Goal: Information Seeking & Learning: Learn about a topic

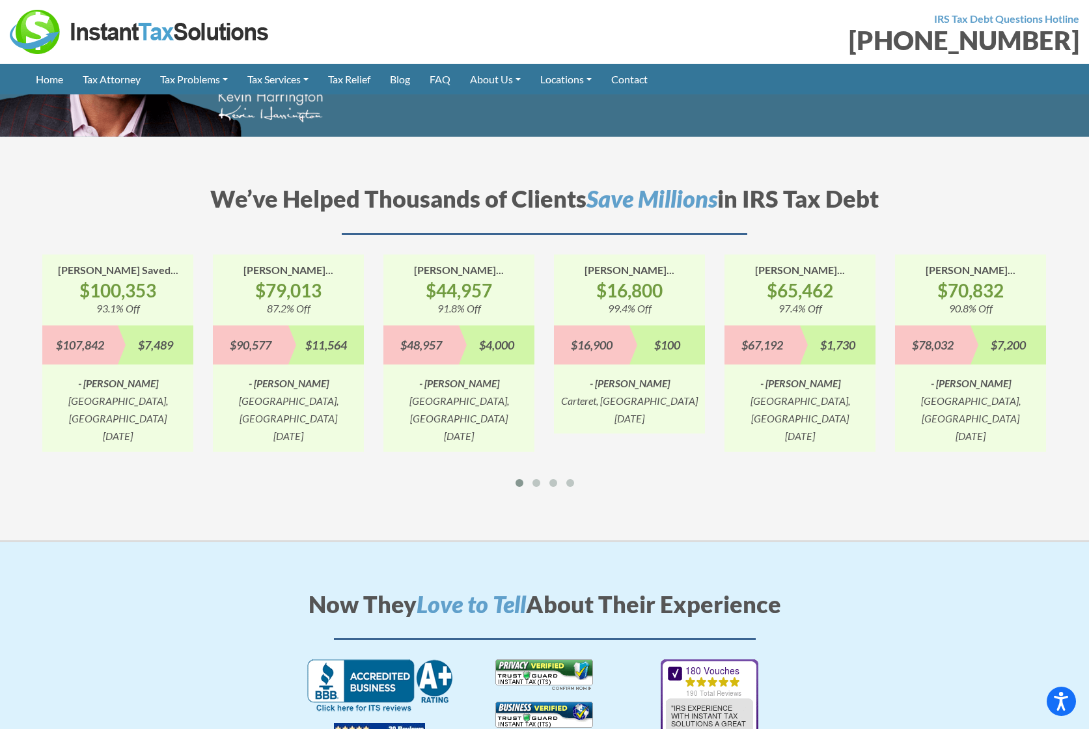
scroll to position [1335, 0]
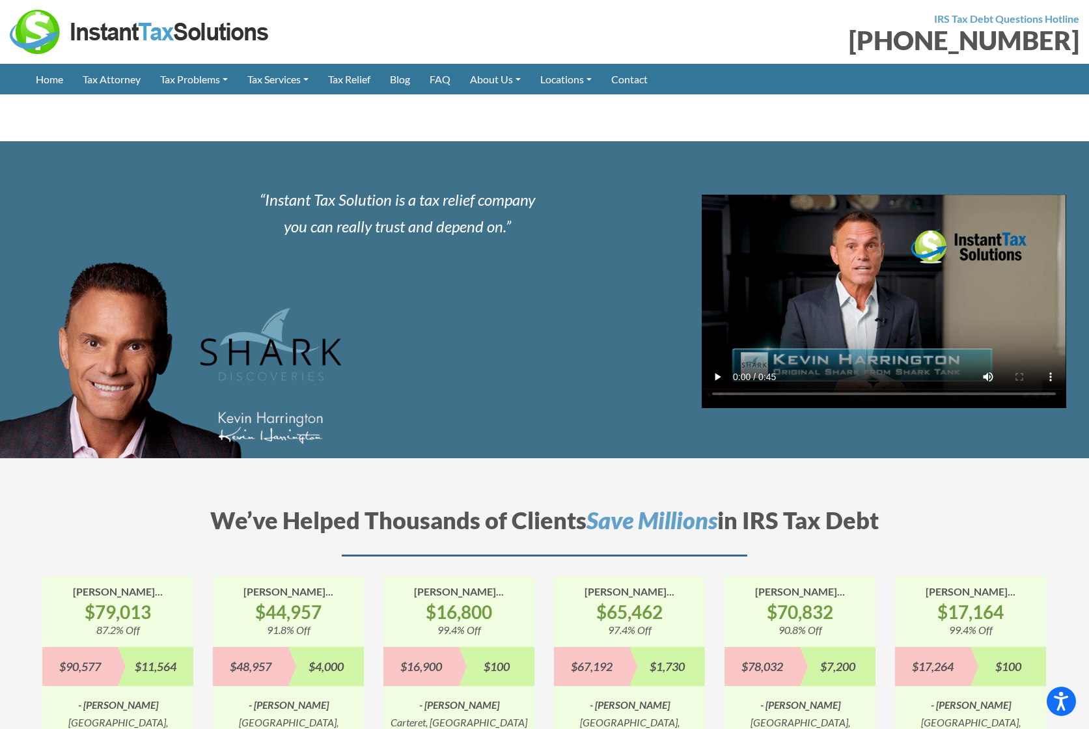
drag, startPoint x: 573, startPoint y: 334, endPoint x: 563, endPoint y: 329, distance: 11.1
click at [573, 334] on div at bounding box center [822, 300] width 554 height 226
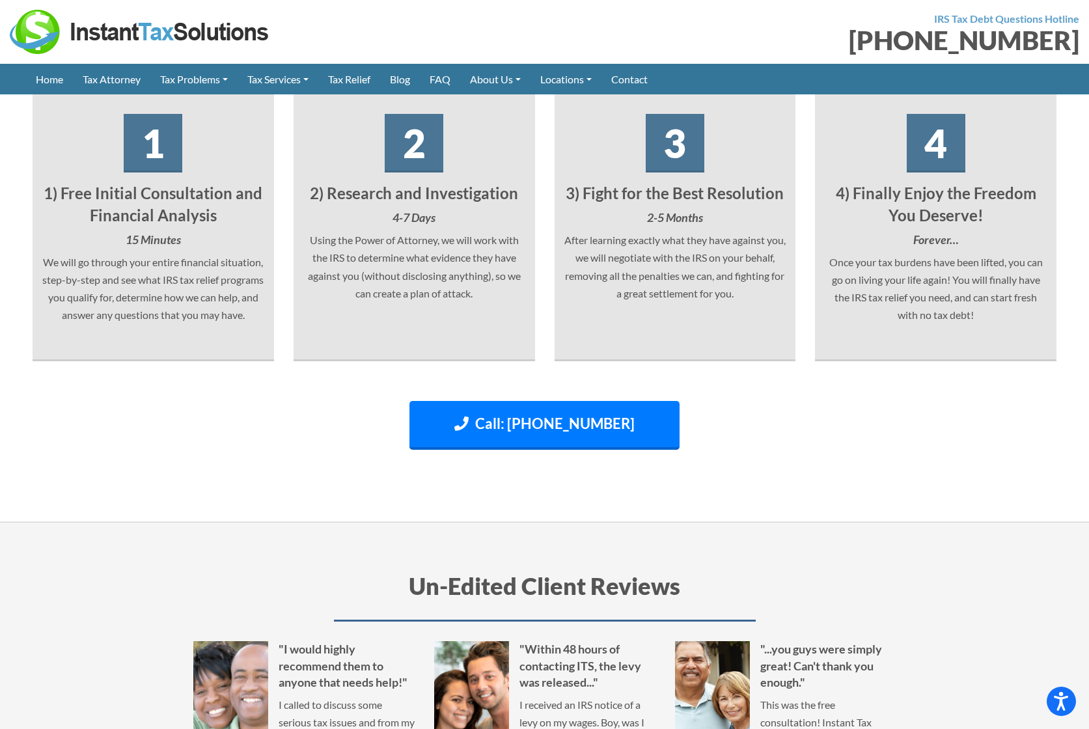
scroll to position [2361, 0]
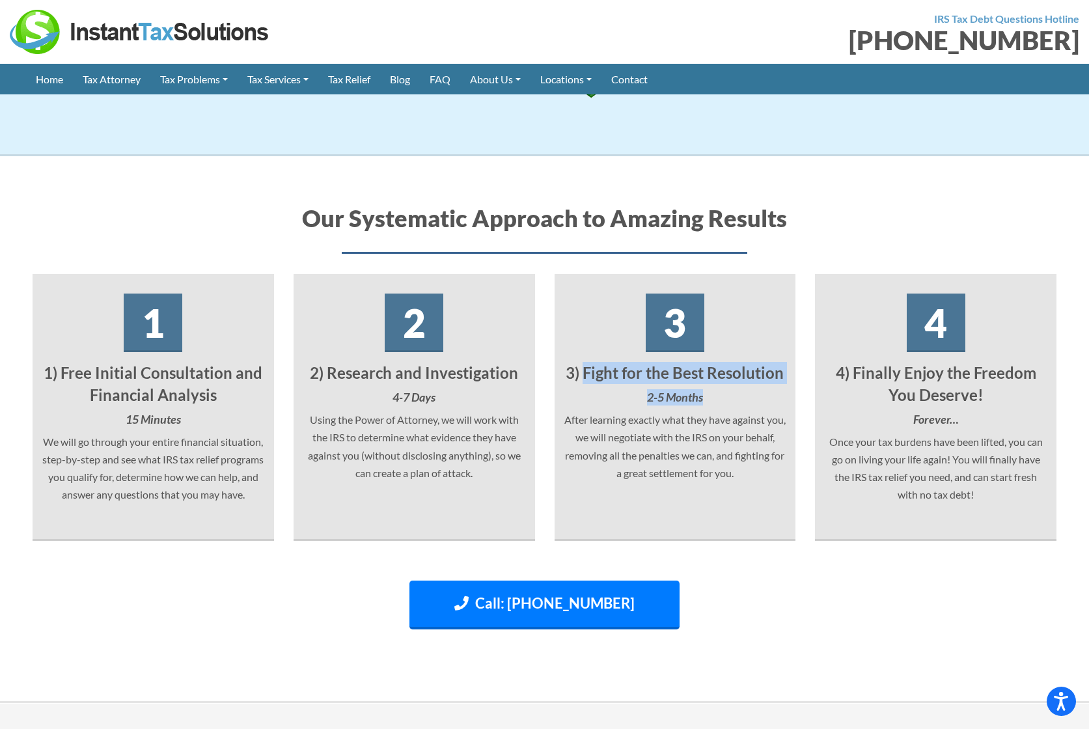
drag, startPoint x: 585, startPoint y: 320, endPoint x: 759, endPoint y: 343, distance: 175.2
click at [759, 343] on div "3 3) Fight for the Best Resolution 2-5 Months After learning exactly what they …" at bounding box center [674, 408] width 241 height 267
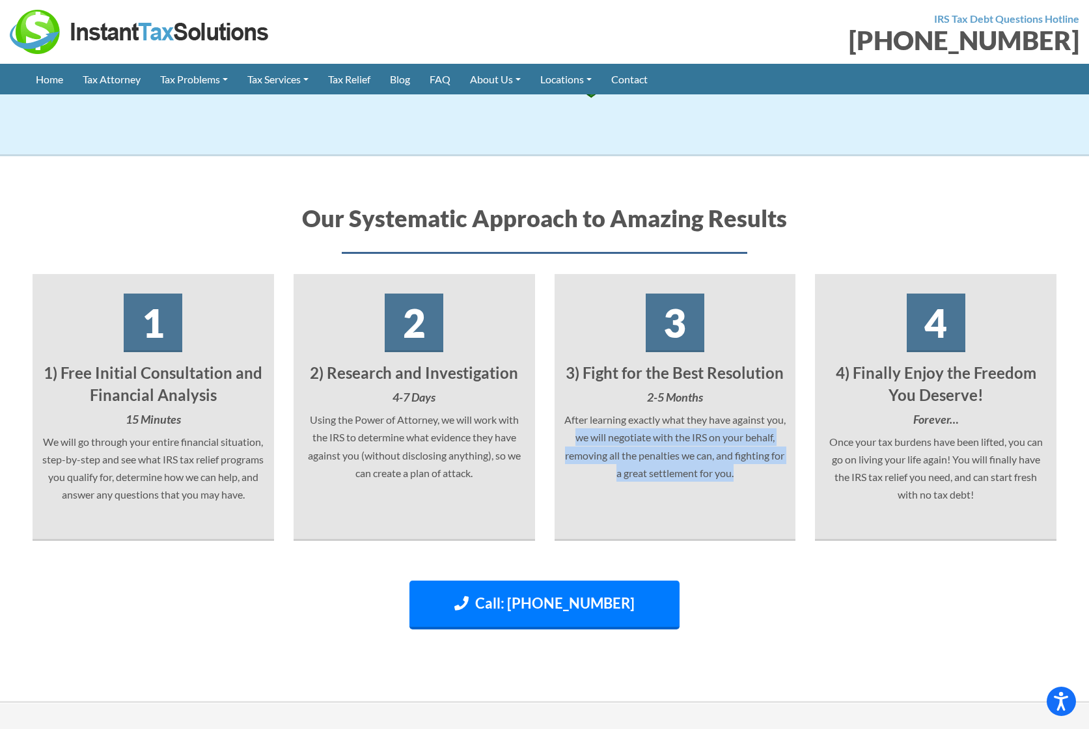
drag, startPoint x: 599, startPoint y: 388, endPoint x: 763, endPoint y: 425, distance: 168.1
click at [763, 425] on p "After learning exactly what they have against you, we will negotiate with the I…" at bounding box center [675, 446] width 222 height 71
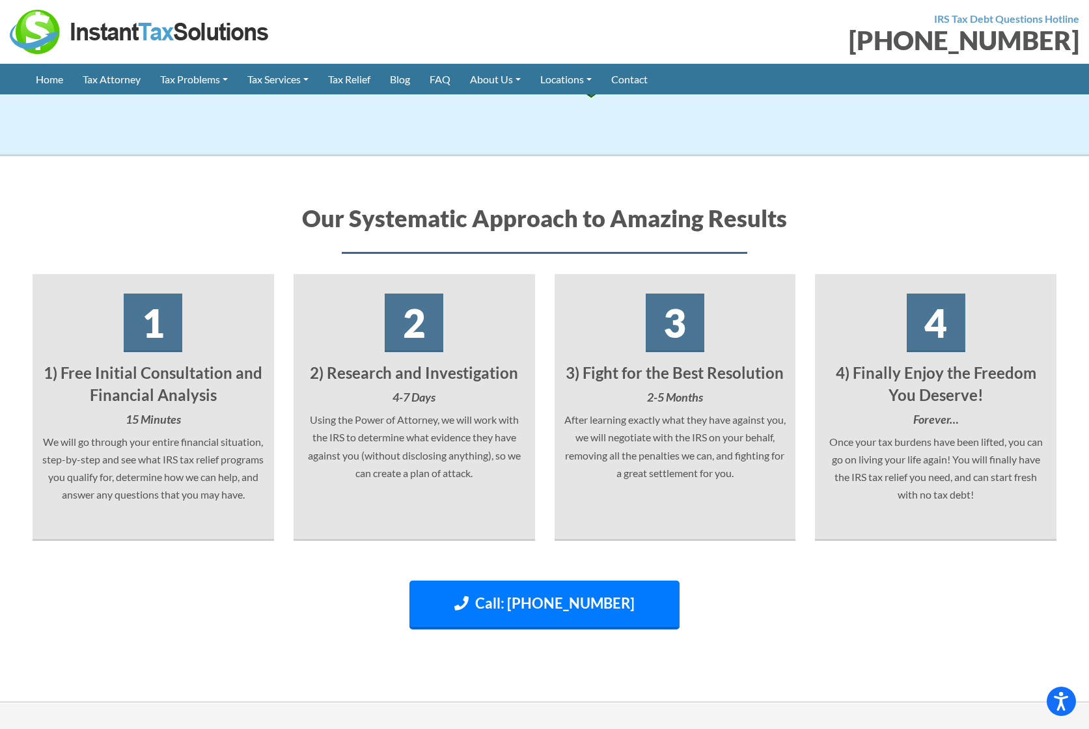
click at [88, 433] on p "We will go through your entire financial situation, step-by-step and see what I…" at bounding box center [153, 468] width 222 height 71
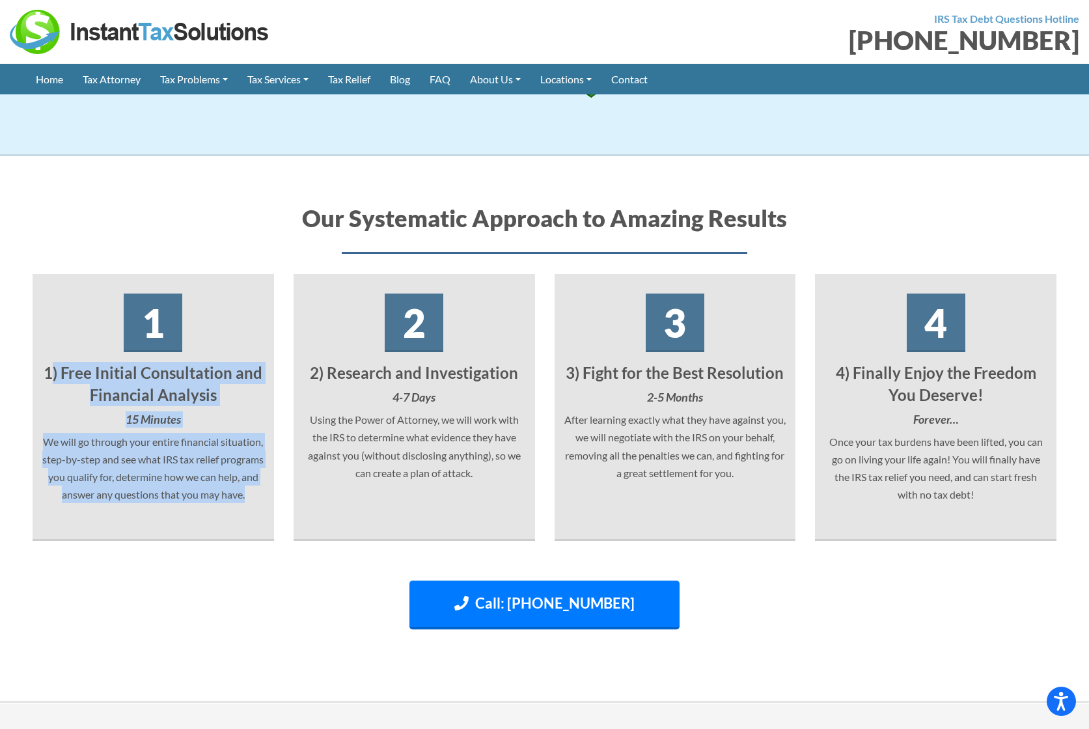
drag, startPoint x: 51, startPoint y: 318, endPoint x: 189, endPoint y: 461, distance: 199.2
click at [189, 461] on div "1 1) Free Initial Consultation and Financial Analysis 15 Minutes We will go thr…" at bounding box center [153, 408] width 241 height 267
click at [138, 447] on p "We will go through your entire financial situation, step-by-step and see what I…" at bounding box center [153, 468] width 222 height 71
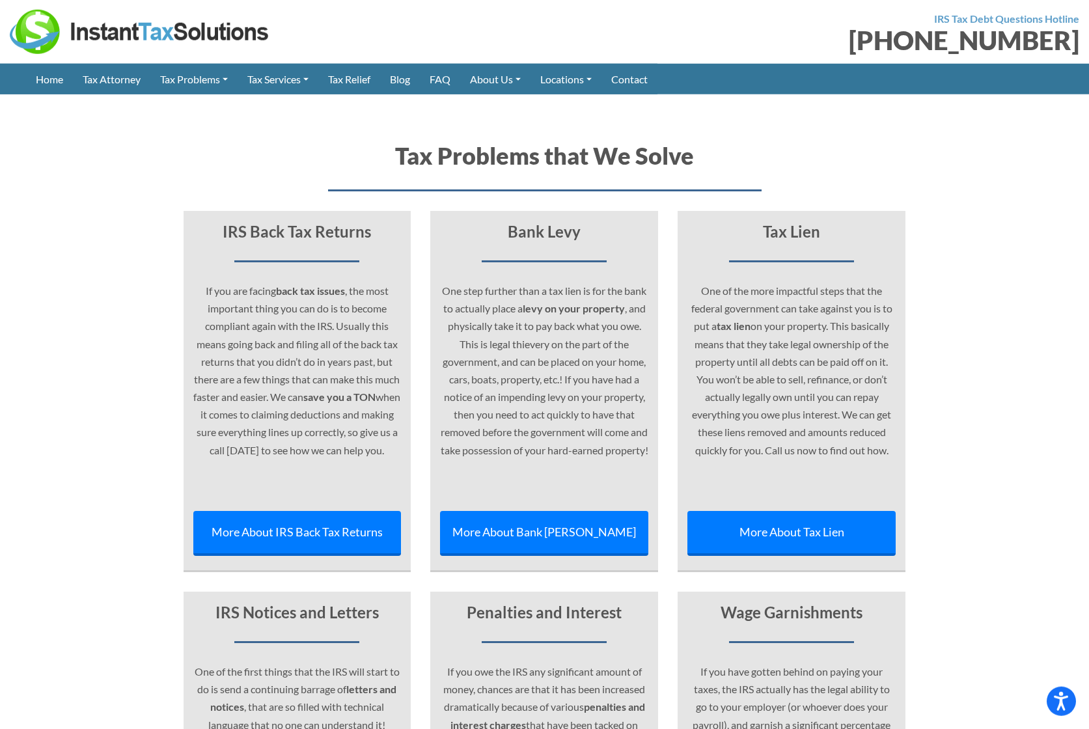
scroll to position [3474, 0]
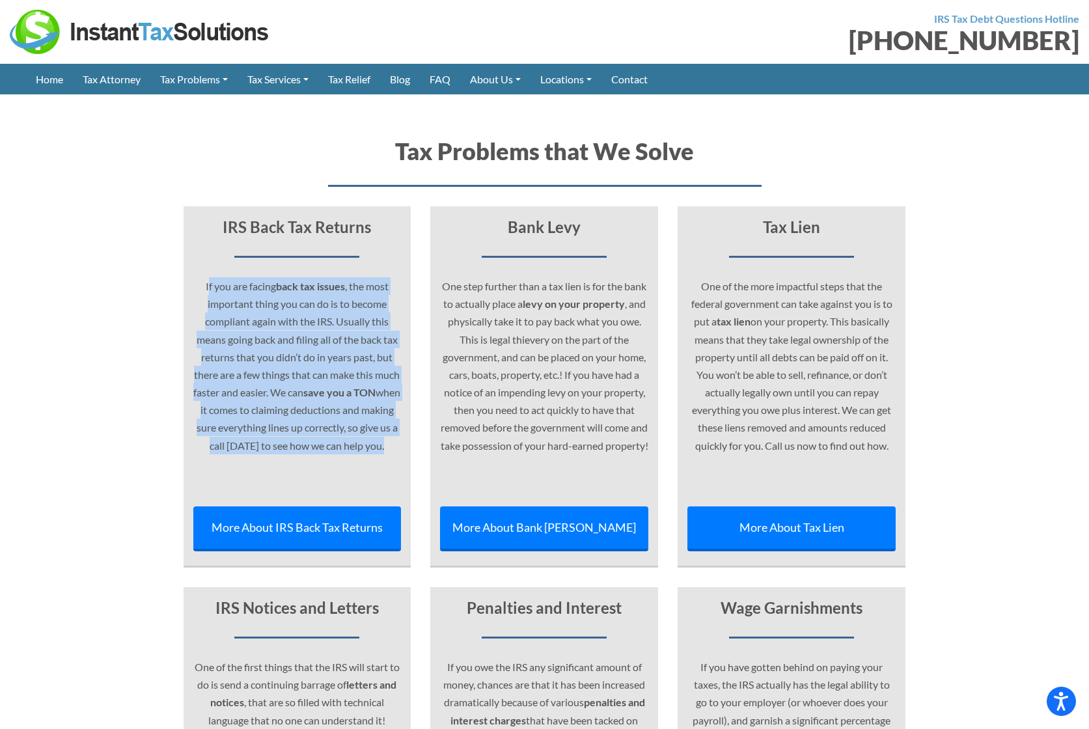
drag, startPoint x: 208, startPoint y: 251, endPoint x: 381, endPoint y: 441, distance: 257.9
click at [381, 441] on p "If you are facing back tax issues , the most important thing you can do is to b…" at bounding box center [297, 386] width 208 height 219
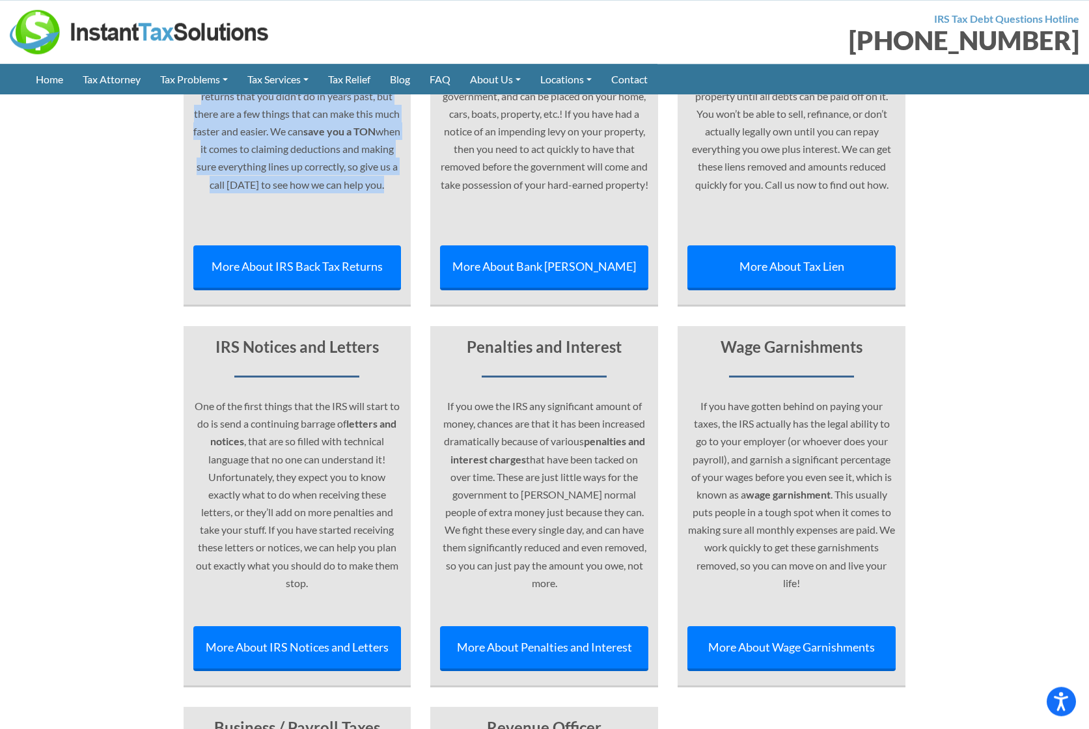
scroll to position [3733, 0]
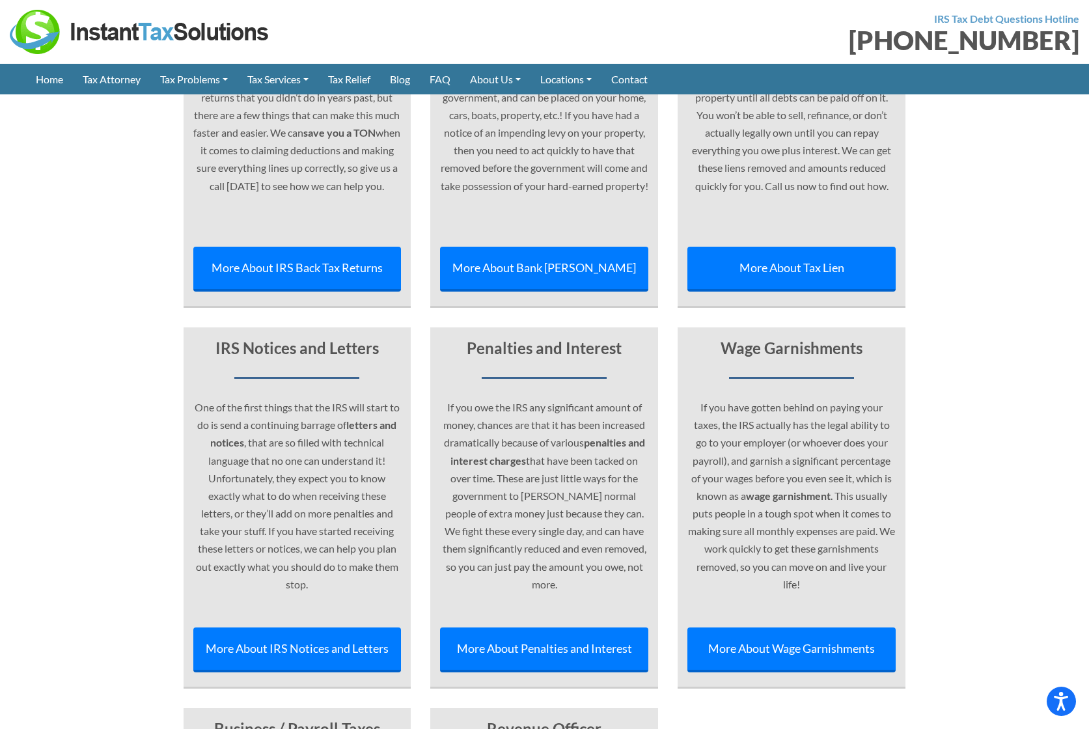
click at [332, 398] on p "One of the first things that the IRS will start to do is send a continuing barr…" at bounding box center [297, 507] width 208 height 219
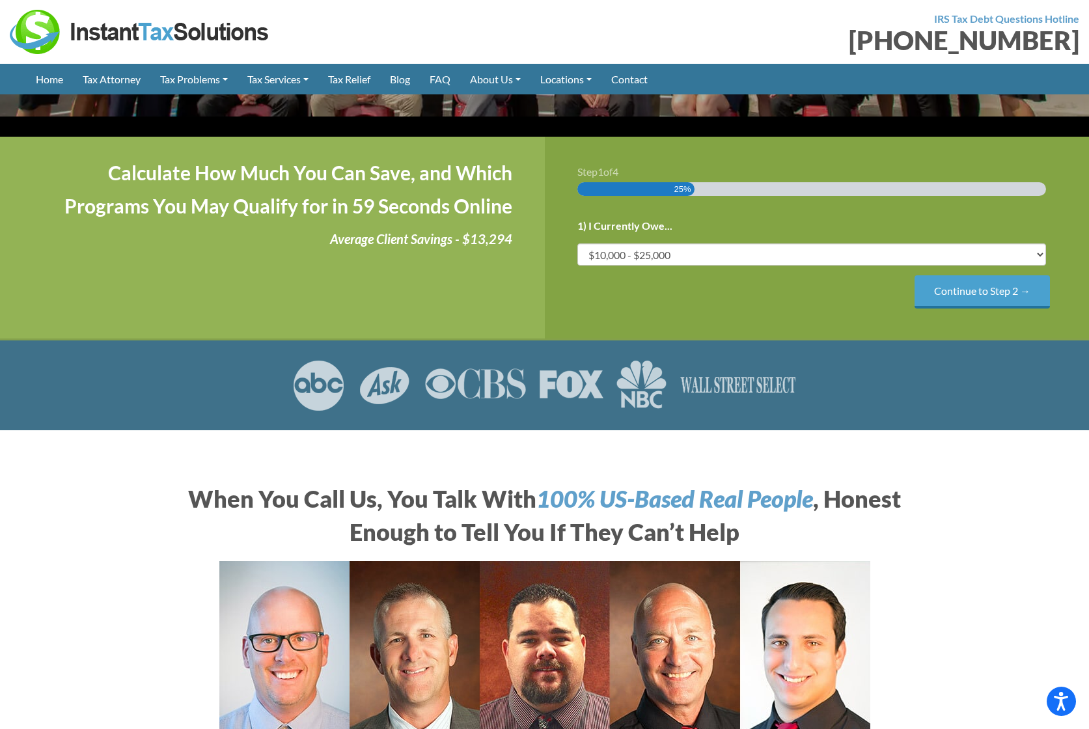
scroll to position [0, 0]
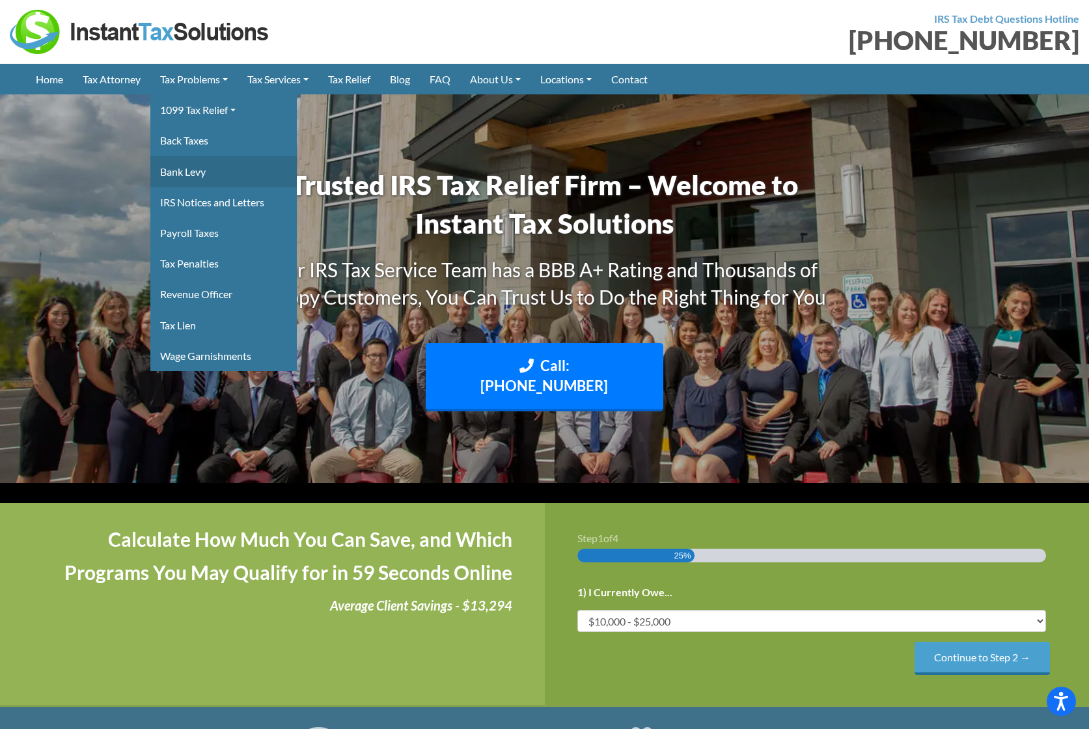
click at [186, 176] on link "Bank Levy" at bounding box center [223, 171] width 146 height 31
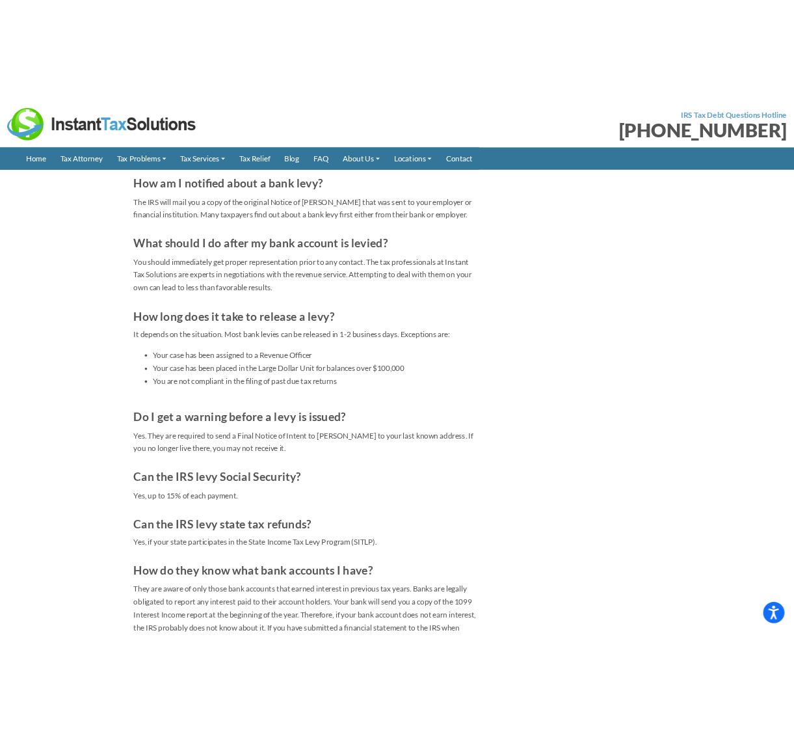
scroll to position [4673, 0]
